Goal: Task Accomplishment & Management: Use online tool/utility

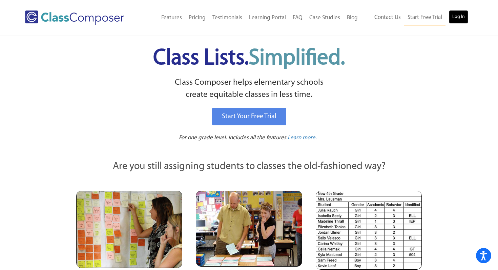
click at [451, 18] on link "Log In" at bounding box center [458, 17] width 19 height 14
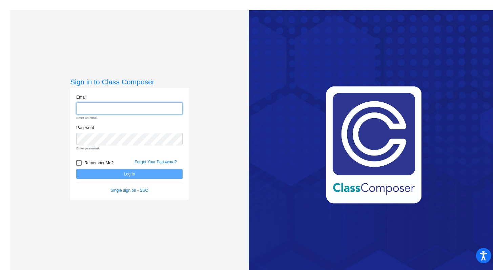
type input "[EMAIL_ADDRESS][DOMAIN_NAME]"
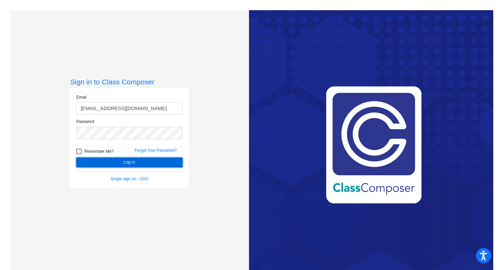
click at [136, 166] on button "Log In" at bounding box center [129, 163] width 106 height 10
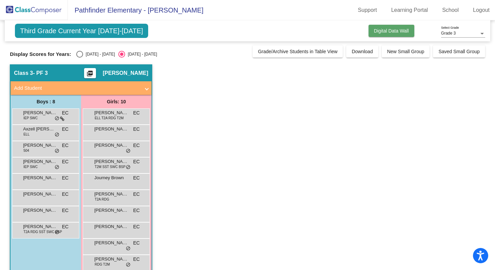
click at [396, 34] on button "Digital Data Wall" at bounding box center [391, 31] width 46 height 12
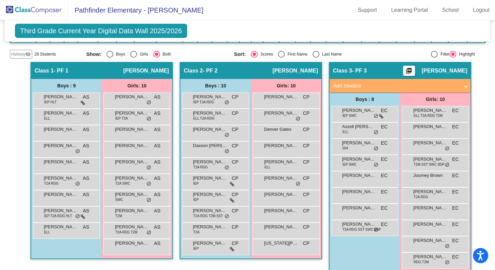
scroll to position [111, 0]
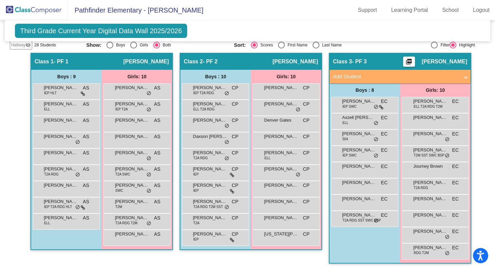
click at [18, 48] on div "Hallway visibility_off" at bounding box center [21, 45] width 22 height 9
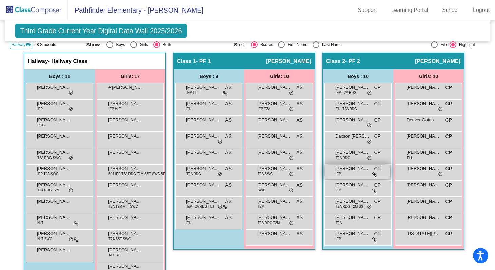
scroll to position [105, 0]
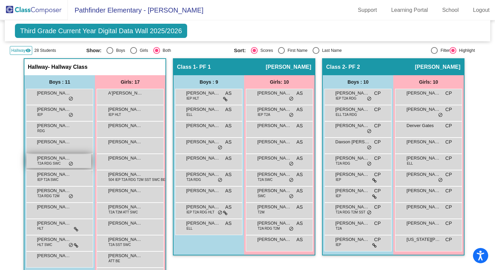
click at [47, 160] on span "Cyson Cox" at bounding box center [54, 158] width 34 height 7
click at [24, 50] on span "Hallway" at bounding box center [18, 50] width 14 height 6
